Goal: Entertainment & Leisure: Consume media (video, audio)

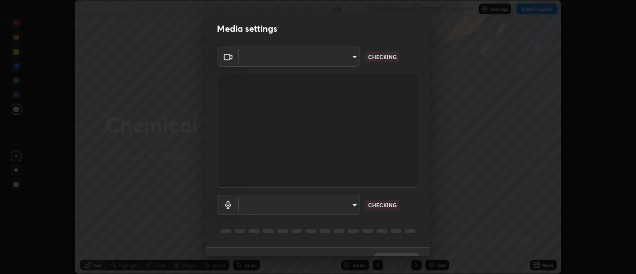
scroll to position [19, 0]
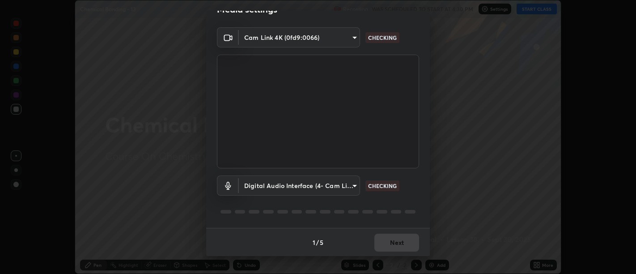
type input "d9b519daceb8a772394af6ea8e45353be5bbf62d8cb1cf3345c472de64055974"
type input "58abe51d7fefdb17ba2419723d43872dcdd823d411622da55c3e9c12cc60ef35"
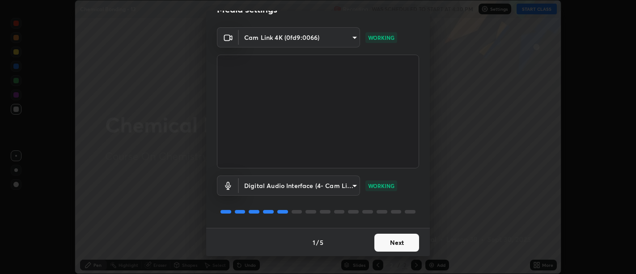
click at [396, 244] on button "Next" at bounding box center [396, 242] width 45 height 18
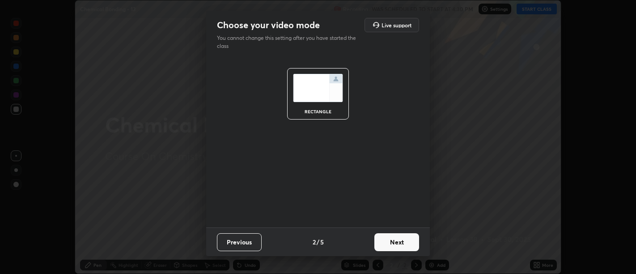
click at [398, 244] on button "Next" at bounding box center [396, 242] width 45 height 18
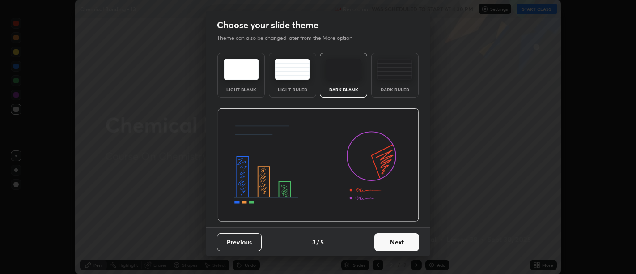
click at [398, 242] on button "Next" at bounding box center [396, 242] width 45 height 18
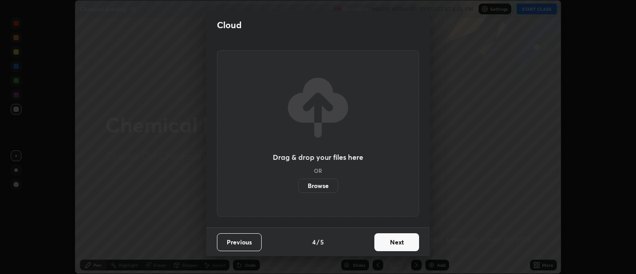
click at [400, 242] on button "Next" at bounding box center [396, 242] width 45 height 18
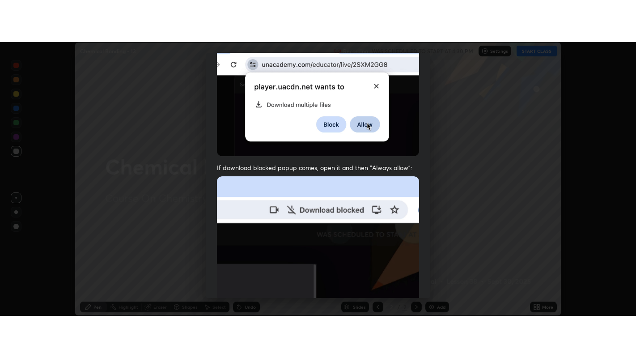
scroll to position [202, 0]
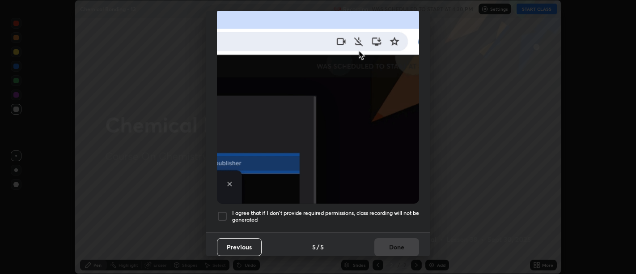
click at [396, 213] on h5 "I agree that if I don't provide required permissions, class recording will not …" at bounding box center [325, 216] width 187 height 14
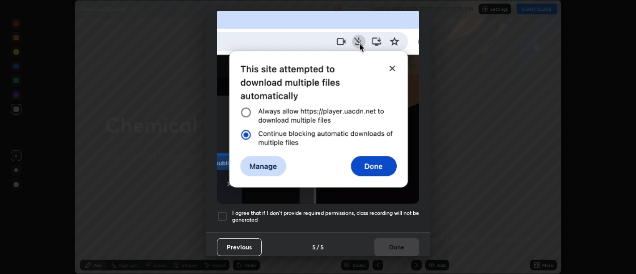
click at [394, 216] on h5 "I agree that if I don't provide required permissions, class recording will not …" at bounding box center [325, 216] width 187 height 14
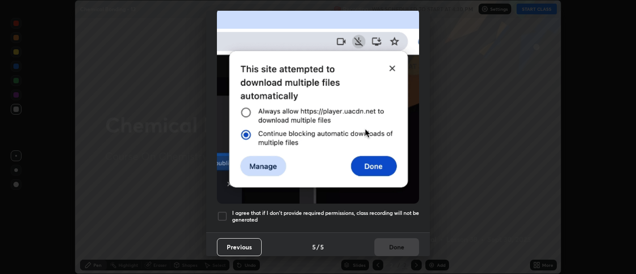
click at [396, 216] on h5 "I agree that if I don't provide required permissions, class recording will not …" at bounding box center [325, 216] width 187 height 14
click at [396, 239] on button "Done" at bounding box center [396, 247] width 45 height 18
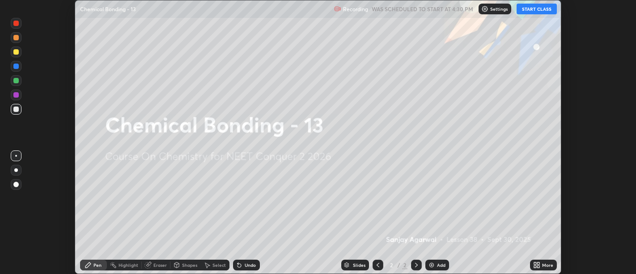
click at [535, 266] on icon at bounding box center [535, 266] width 2 height 2
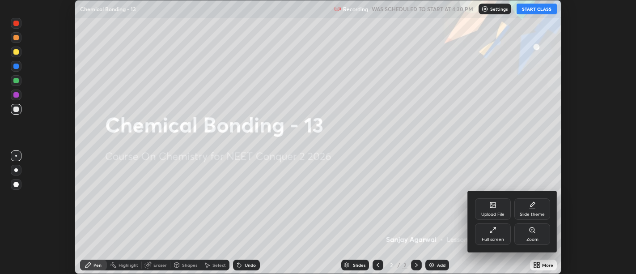
click at [502, 231] on div "Full screen" at bounding box center [493, 233] width 36 height 21
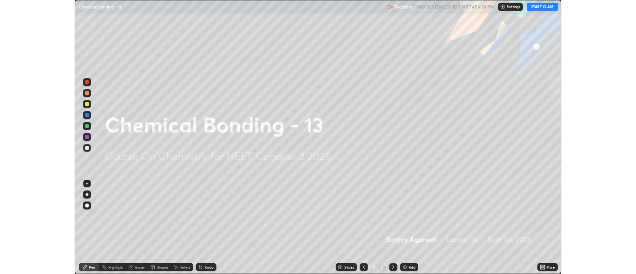
scroll to position [358, 636]
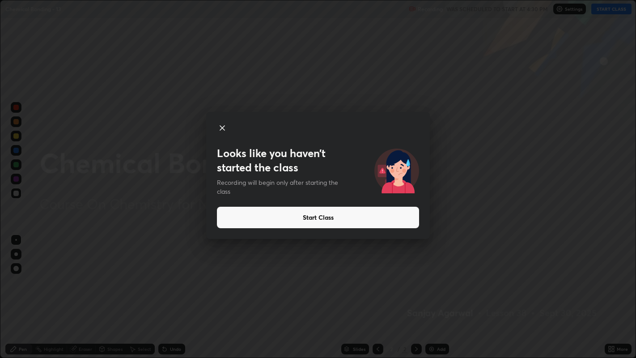
click at [315, 216] on button "Start Class" at bounding box center [318, 216] width 202 height 21
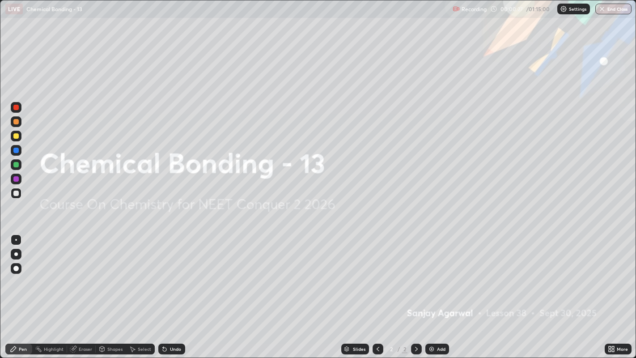
click at [434, 273] on div "Add" at bounding box center [437, 348] width 24 height 11
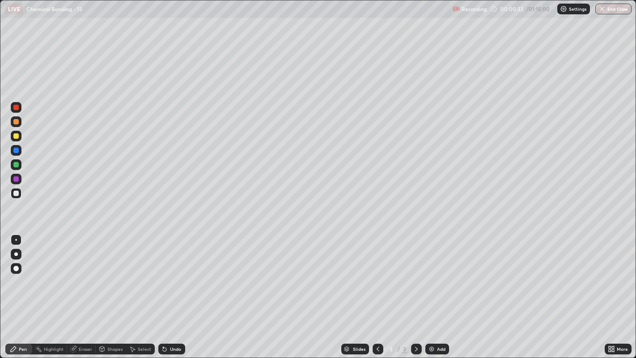
click at [15, 136] on div at bounding box center [15, 135] width 5 height 5
click at [16, 253] on div at bounding box center [16, 254] width 4 height 4
click at [179, 273] on div "Undo" at bounding box center [175, 348] width 11 height 4
click at [14, 193] on div at bounding box center [15, 192] width 5 height 5
click at [429, 273] on img at bounding box center [431, 348] width 7 height 7
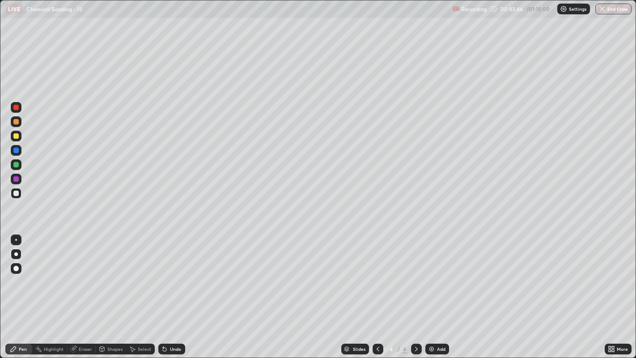
click at [16, 137] on div at bounding box center [15, 135] width 5 height 5
click at [171, 273] on div "Undo" at bounding box center [175, 348] width 11 height 4
click at [18, 198] on div at bounding box center [16, 193] width 11 height 11
click at [175, 273] on div "Undo" at bounding box center [175, 348] width 11 height 4
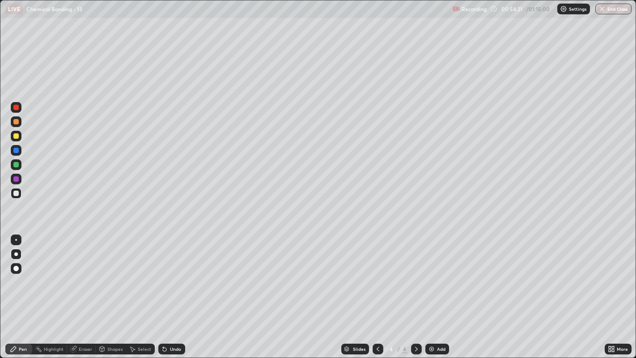
click at [174, 273] on div "Undo" at bounding box center [175, 348] width 11 height 4
click at [175, 273] on div "Undo" at bounding box center [175, 348] width 11 height 4
click at [430, 273] on img at bounding box center [431, 348] width 7 height 7
click at [11, 137] on div at bounding box center [16, 136] width 11 height 11
click at [602, 7] on img "button" at bounding box center [601, 8] width 7 height 7
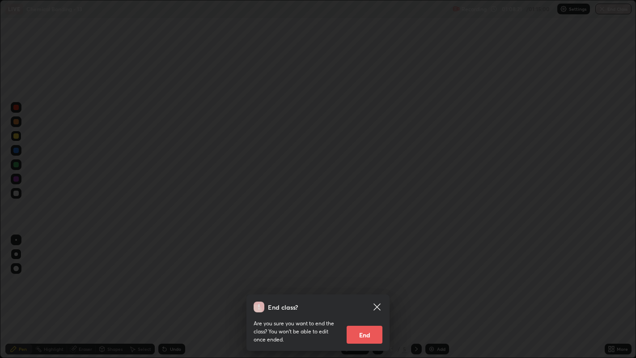
click at [361, 273] on button "End" at bounding box center [364, 334] width 36 height 18
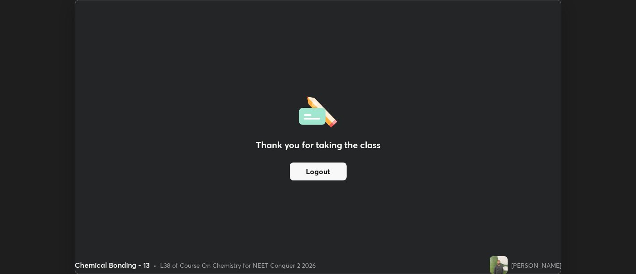
scroll to position [44421, 44059]
